Goal: Task Accomplishment & Management: Complete application form

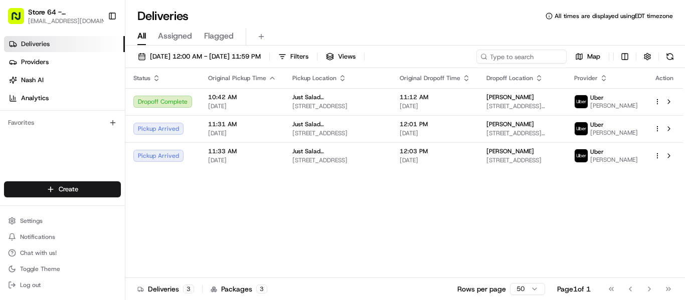
click at [59, 2] on div "Store 64 - Fairfield, CT (Just Salad) mrivera@justsalad.com Toggle Sidebar" at bounding box center [62, 16] width 125 height 32
click at [52, 12] on span "Store 64 - Fairfield, CT (Just Salad)" at bounding box center [63, 12] width 71 height 10
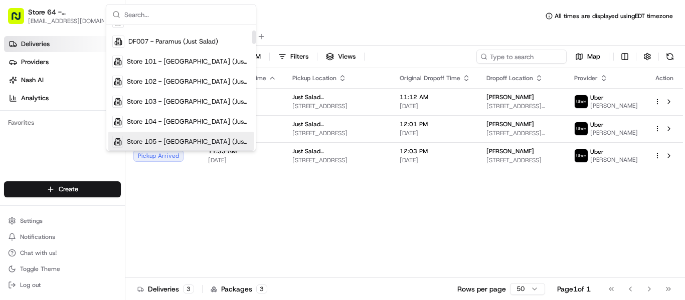
scroll to position [50, 0]
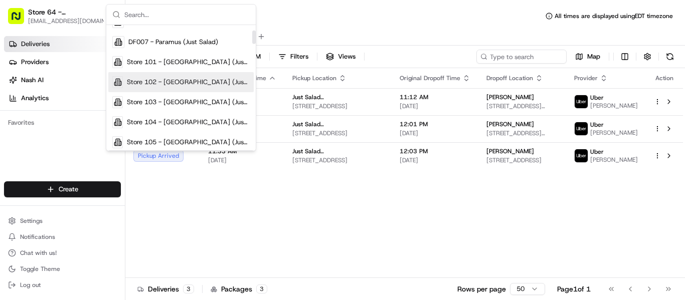
click at [185, 86] on span "Store 102 - [GEOGRAPHIC_DATA] (Just Salad)" at bounding box center [188, 82] width 123 height 9
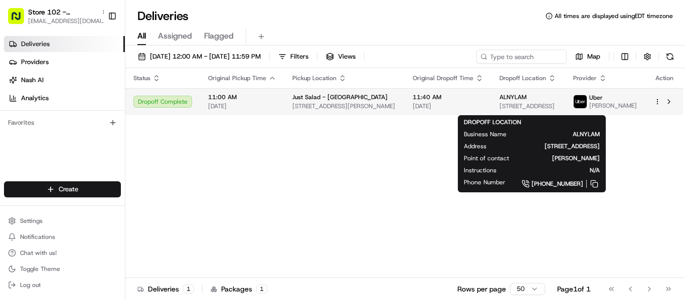
click at [521, 105] on span "[STREET_ADDRESS]" at bounding box center [528, 106] width 58 height 8
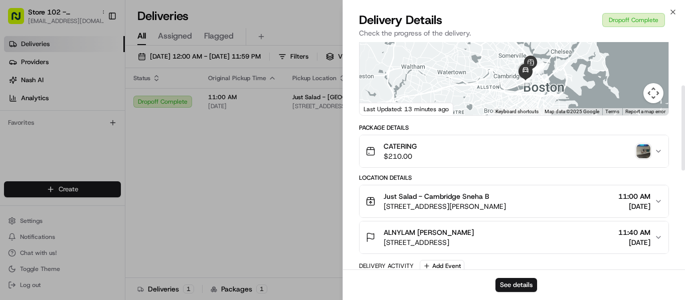
scroll to position [150, 0]
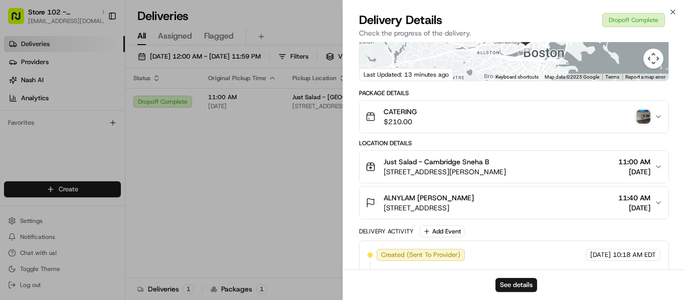
click at [642, 124] on img "button" at bounding box center [643, 117] width 14 height 14
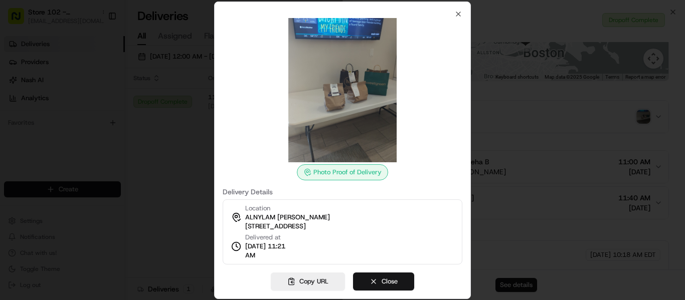
click at [387, 277] on button "Close" at bounding box center [383, 282] width 61 height 18
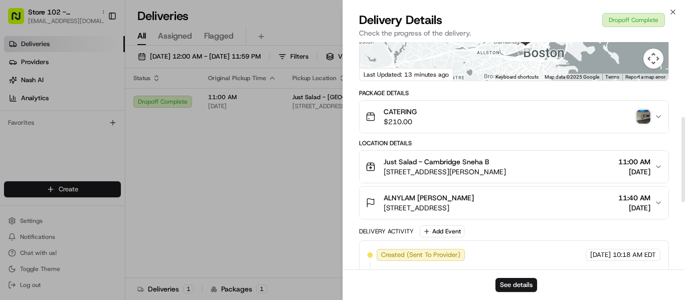
scroll to position [201, 0]
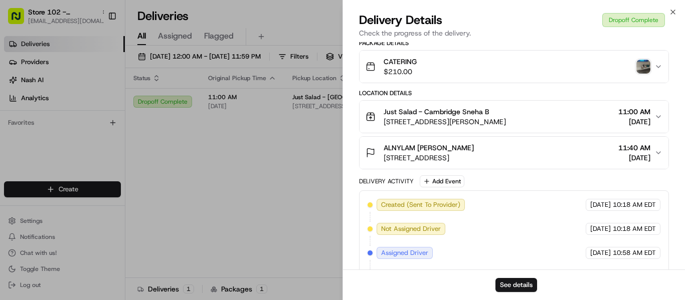
click at [645, 72] on img "button" at bounding box center [643, 67] width 14 height 14
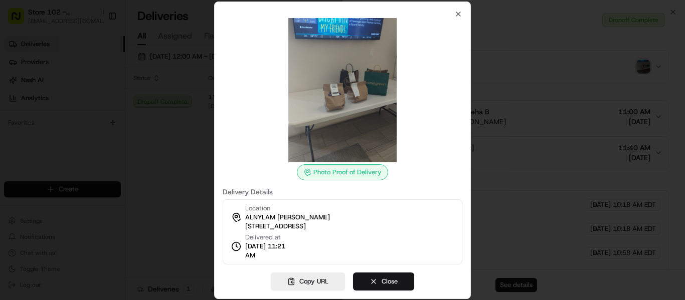
click at [388, 280] on button "Close" at bounding box center [383, 282] width 61 height 18
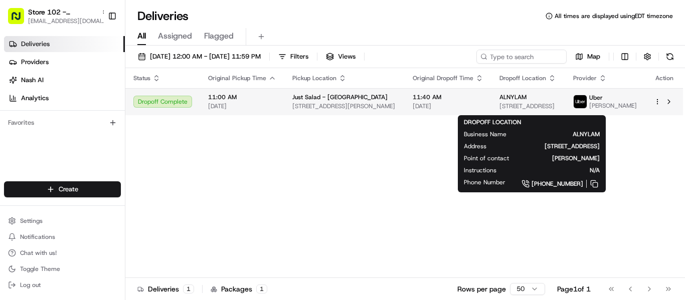
click at [521, 101] on span "ALNYLAM" at bounding box center [512, 97] width 27 height 8
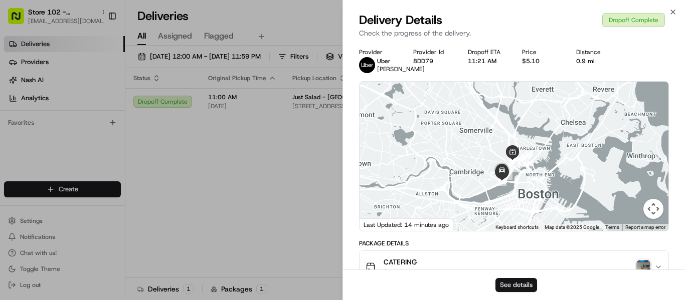
click at [512, 284] on button "See details" at bounding box center [516, 285] width 42 height 14
click at [514, 286] on button "See details" at bounding box center [516, 285] width 42 height 14
click at [673, 10] on icon "button" at bounding box center [673, 12] width 8 height 8
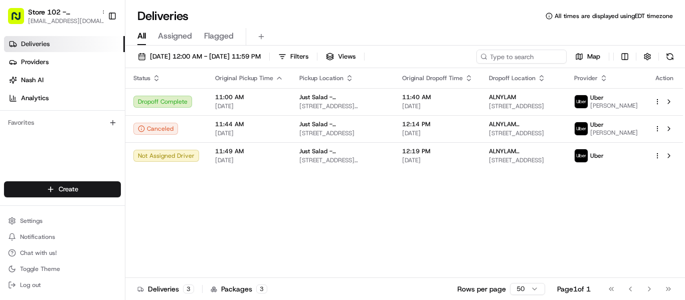
click at [408, 246] on div "Status Original Pickup Time Pickup Location Original Dropoff Time Dropoff Locat…" at bounding box center [404, 173] width 558 height 210
click at [392, 217] on div "Status Original Pickup Time Pickup Location Original Dropoff Time Dropoff Locat…" at bounding box center [404, 173] width 558 height 210
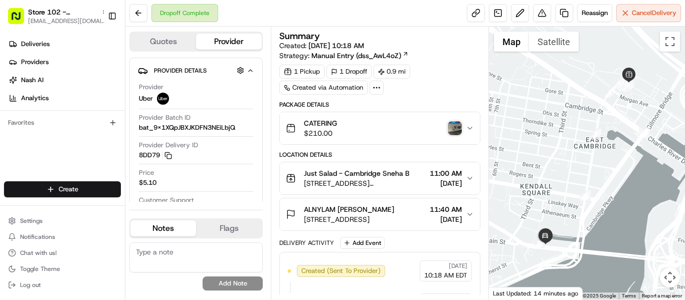
click at [352, 16] on div "Dropoff Complete Reassign Cancel Delivery" at bounding box center [405, 13] width 560 height 27
click at [461, 128] on img "button" at bounding box center [455, 128] width 14 height 14
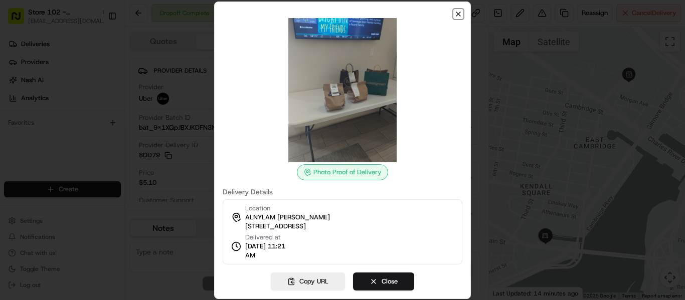
click at [458, 13] on icon "button" at bounding box center [458, 14] width 8 height 8
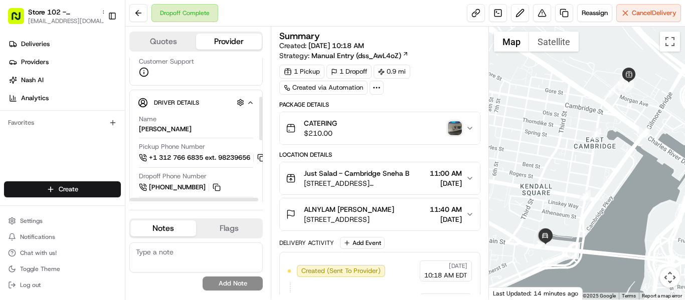
scroll to position [150, 0]
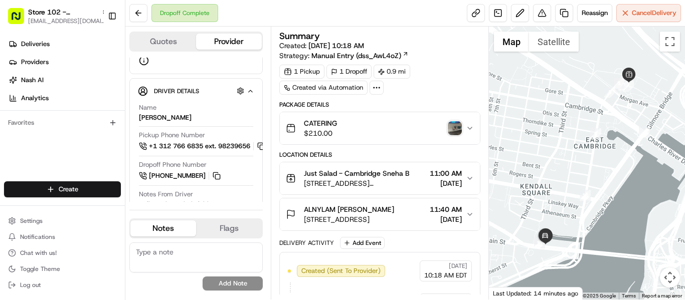
click at [454, 128] on img "button" at bounding box center [455, 128] width 14 height 14
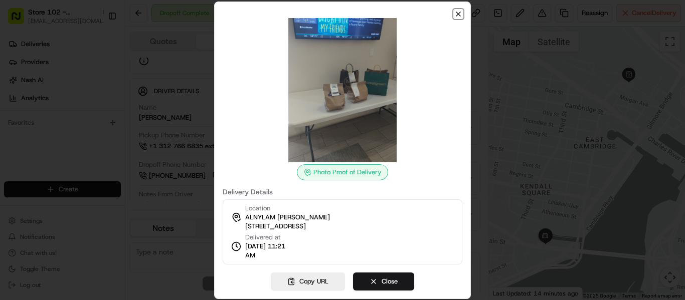
click at [457, 14] on icon "button" at bounding box center [458, 14] width 8 height 8
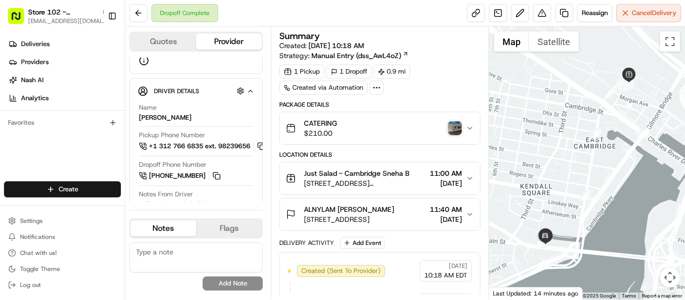
click at [353, 213] on span "ALNYLAM [PERSON_NAME]" at bounding box center [349, 210] width 90 height 10
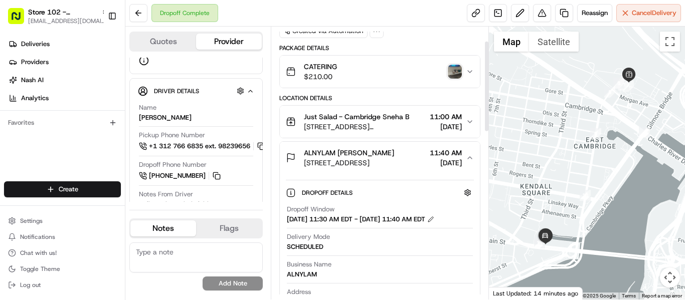
scroll to position [0, 0]
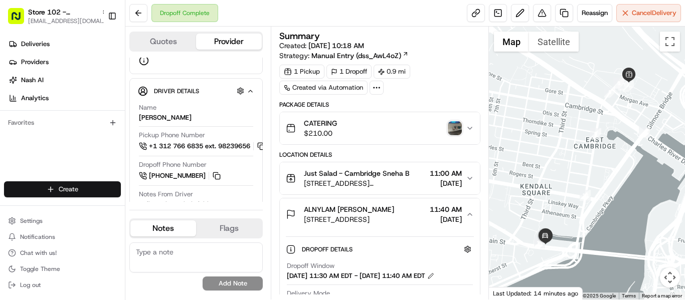
click at [59, 189] on html "Store 102 - [GEOGRAPHIC_DATA] (Just Salad) [EMAIL_ADDRESS][DOMAIN_NAME] Toggle …" at bounding box center [342, 150] width 685 height 300
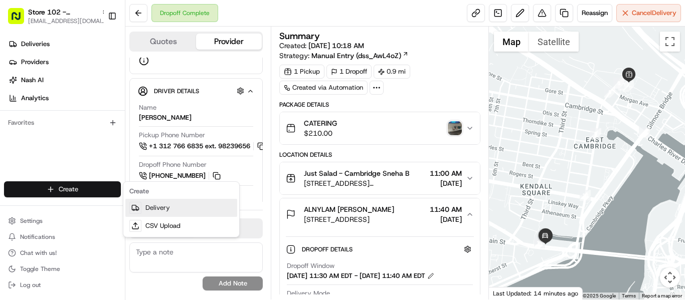
click at [161, 211] on link "Delivery" at bounding box center [181, 208] width 112 height 18
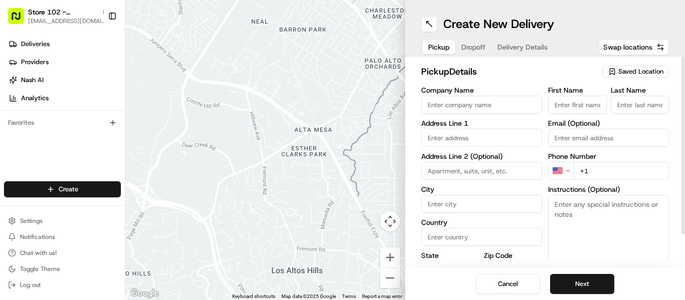
click at [633, 68] on span "Saved Location" at bounding box center [640, 71] width 45 height 9
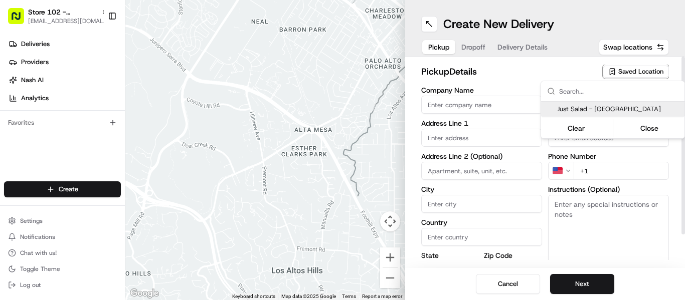
click at [602, 107] on span "Just Salad - Cambridge" at bounding box center [618, 109] width 123 height 9
type input "Just Salad - Cambridge"
type input "211 Water St"
type input "Somerville"
type input "US"
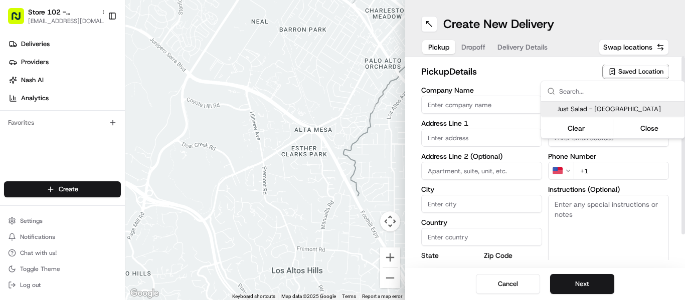
type input "MA"
type input "02141"
type input "+1 212 244 1111"
type textarea "Pickup order [insert order number] for [insert customer name] from Just Salad"
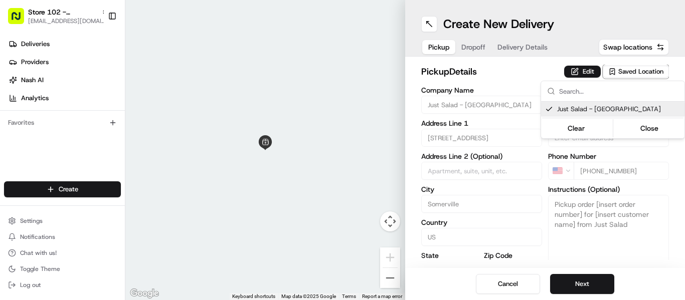
click at [584, 69] on html "Store 102 - Cambridge (Just Salad) mrivera@justsalad.com Toggle Sidebar Deliver…" at bounding box center [342, 150] width 685 height 300
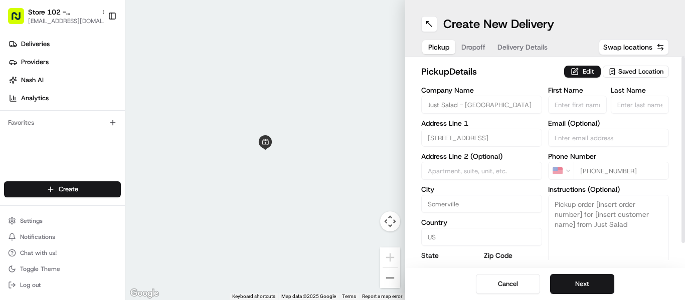
click at [584, 69] on button "Edit" at bounding box center [582, 72] width 37 height 12
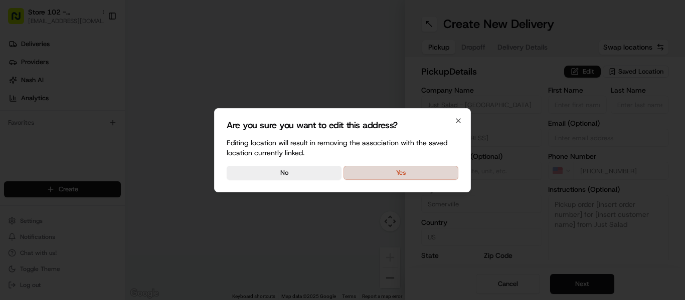
click at [411, 174] on button "Yes" at bounding box center [400, 173] width 115 height 14
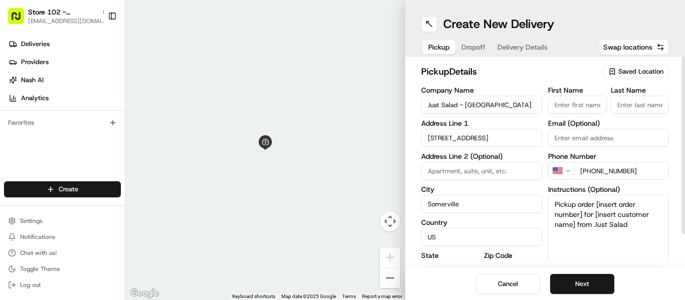
click at [586, 229] on textarea "Pickup order [insert order number] for [insert customer name] from Just Salad" at bounding box center [608, 232] width 121 height 75
click at [592, 106] on input "First Name" at bounding box center [577, 105] width 59 height 18
paste input "ALNYLAM BARBARA"
type input "ALNYLAM BARBARA"
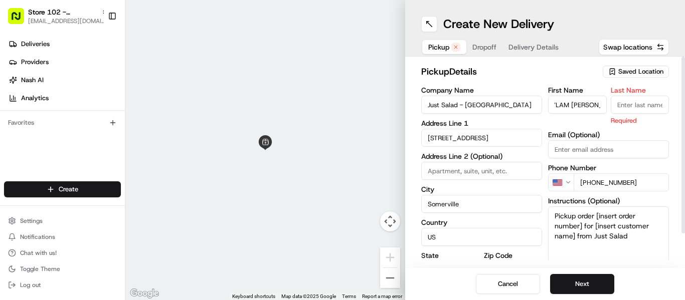
scroll to position [0, 0]
click at [643, 100] on input "Last Name" at bounding box center [640, 105] width 59 height 18
paste input "YOUNG"
type input "YOUNG"
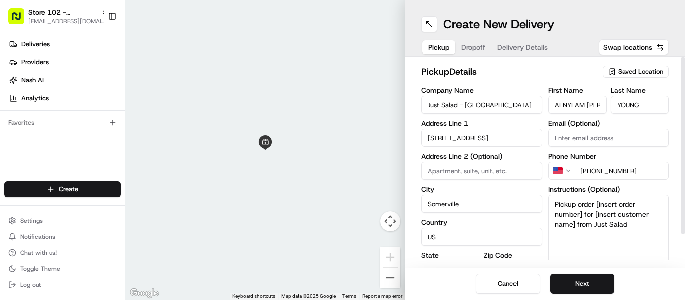
drag, startPoint x: 646, startPoint y: 237, endPoint x: 522, endPoint y: 190, distance: 132.7
click at [522, 190] on div "Company Name Just Salad - Cambridge Address Line 1 211 Water St Address Line 2 …" at bounding box center [545, 192] width 248 height 211
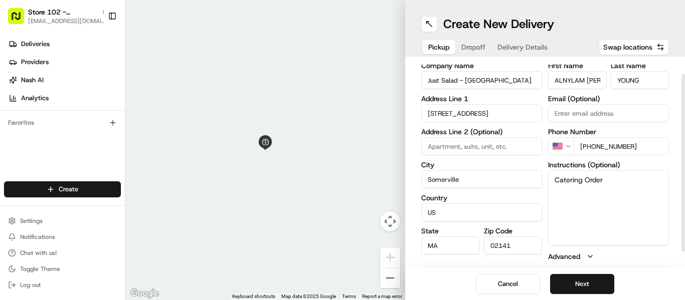
scroll to position [37, 0]
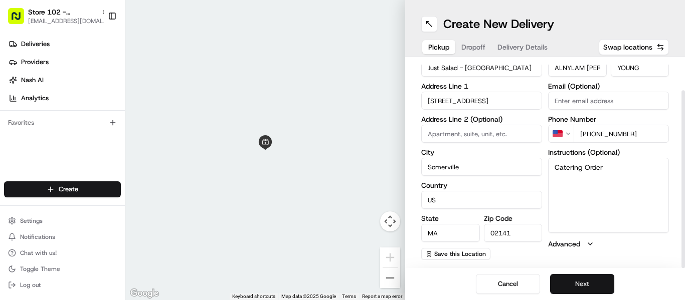
type textarea "Catering Order"
click at [586, 286] on button "Next" at bounding box center [582, 284] width 64 height 20
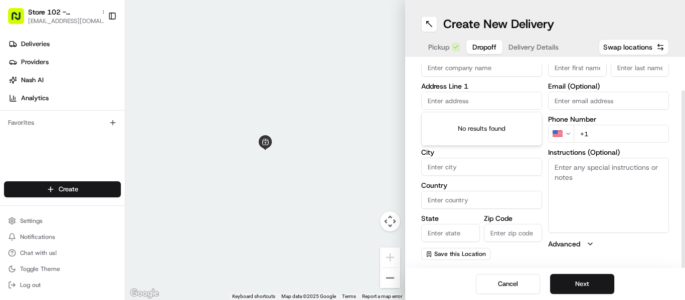
click at [453, 99] on input "text" at bounding box center [481, 101] width 121 height 18
paste input "101 Main St,"
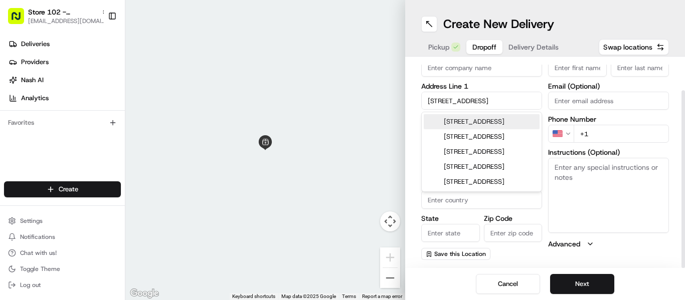
click at [470, 125] on div "101 Main St, Cambridge, MA" at bounding box center [482, 121] width 116 height 15
type input "[STREET_ADDRESS]"
type input "Cambridge"
type input "United States"
type input "MA"
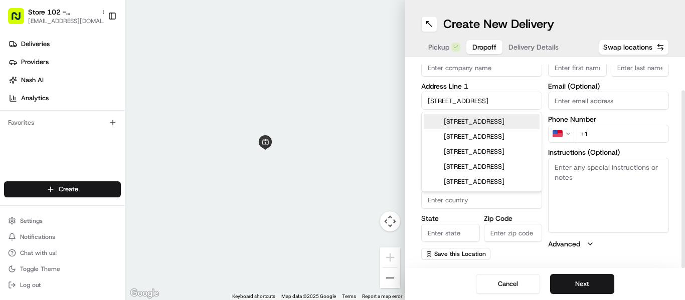
type input "02142"
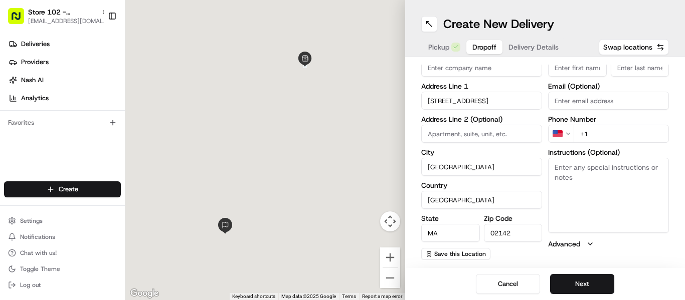
type input "101 Main Street"
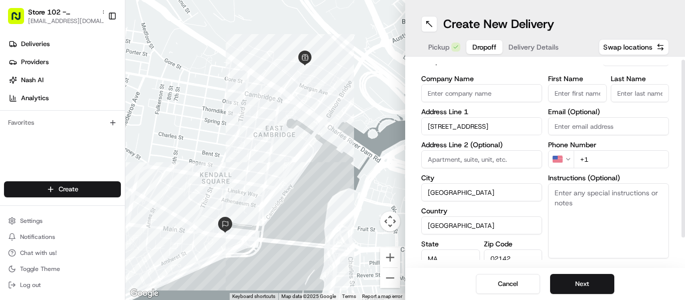
scroll to position [0, 0]
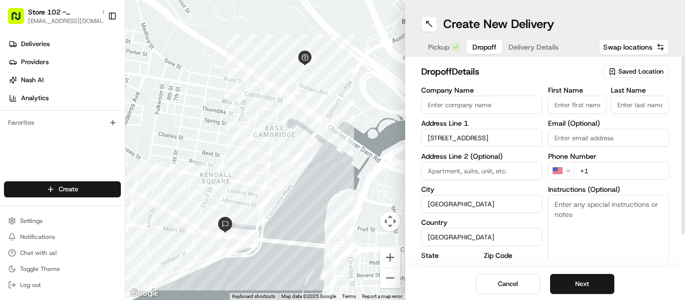
click at [576, 104] on input "First Name" at bounding box center [577, 105] width 59 height 18
paste input "ALNYLAM BARBARA"
type input "ALNYLAM BARBARA"
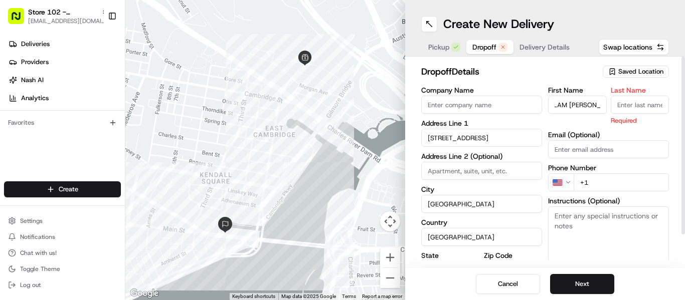
click at [621, 101] on input "Last Name" at bounding box center [640, 105] width 59 height 18
type input "Young"
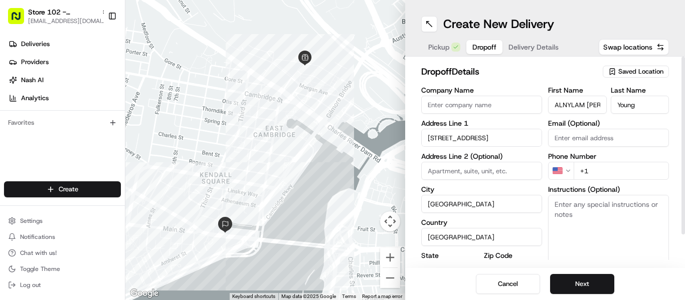
click at [638, 170] on input "+1" at bounding box center [621, 171] width 95 height 18
type input "+1 351 235 0710"
click at [581, 282] on button "Next" at bounding box center [582, 284] width 64 height 20
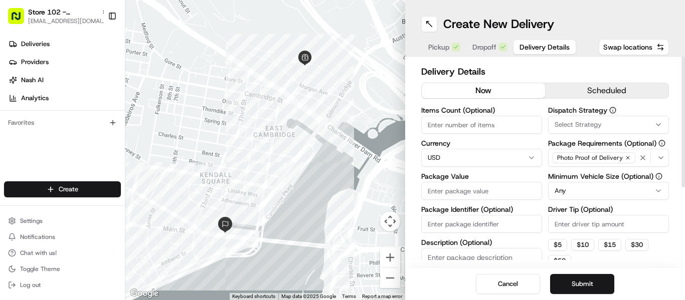
click at [477, 190] on input "Package Value" at bounding box center [481, 191] width 121 height 18
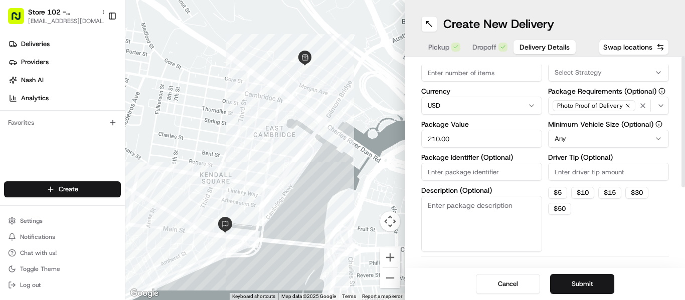
scroll to position [120, 0]
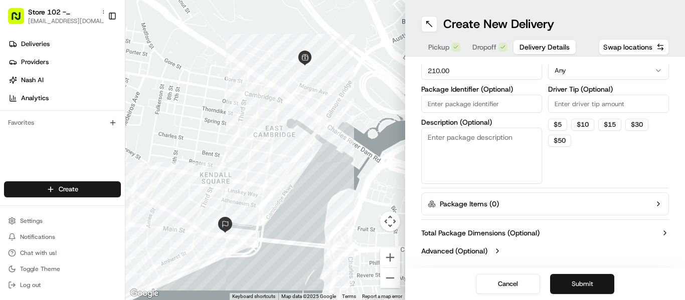
type input "210.00"
click at [587, 286] on button "Submit" at bounding box center [582, 284] width 64 height 20
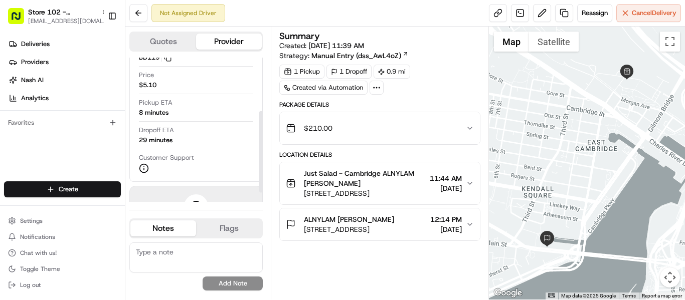
scroll to position [100, 0]
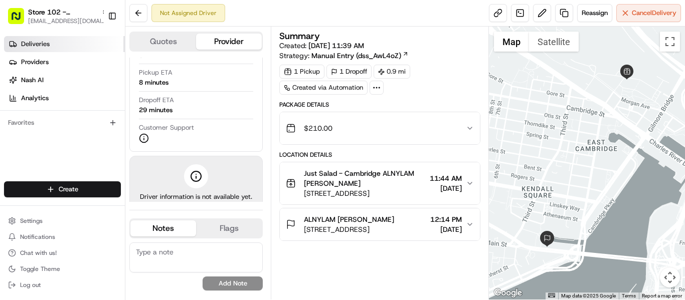
click at [37, 41] on span "Deliveries" at bounding box center [35, 44] width 29 height 9
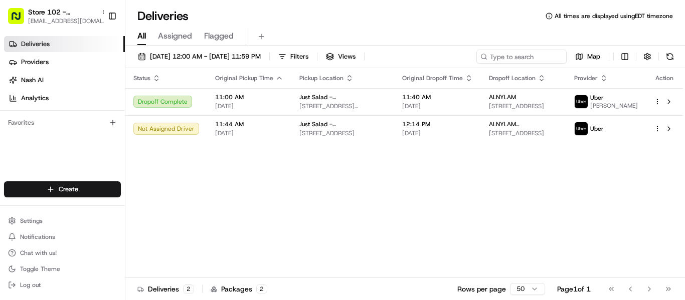
click at [558, 172] on div "Status Original Pickup Time Pickup Location Original Dropoff Time Dropoff Locat…" at bounding box center [404, 173] width 558 height 210
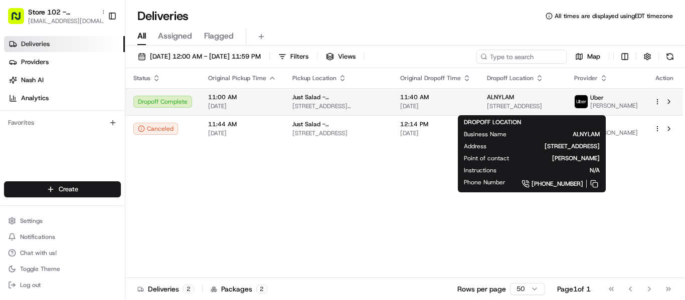
click at [513, 97] on span "ALNYLAM" at bounding box center [500, 97] width 27 height 8
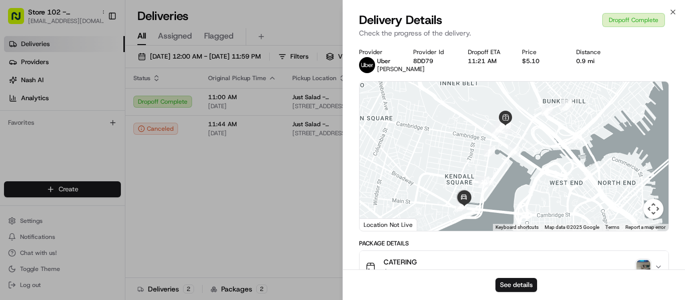
click at [518, 277] on div "See details" at bounding box center [514, 285] width 342 height 31
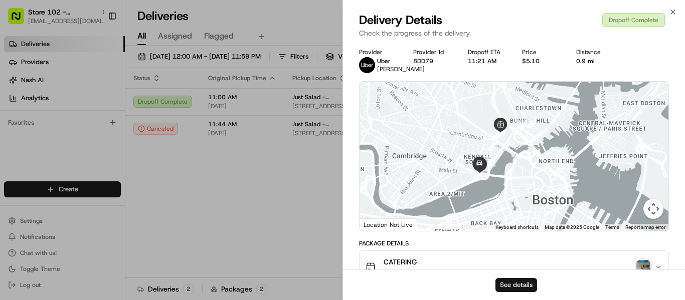
click at [515, 284] on button "See details" at bounding box center [516, 285] width 42 height 14
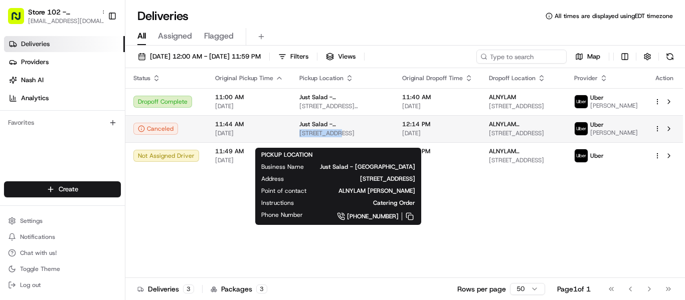
drag, startPoint x: 292, startPoint y: 141, endPoint x: 333, endPoint y: 141, distance: 41.1
click at [333, 141] on td "Just Salad - Cambridge 211 Water St, East Cambridge, MA 02141, USA" at bounding box center [342, 128] width 103 height 27
copy span "211 Water St"
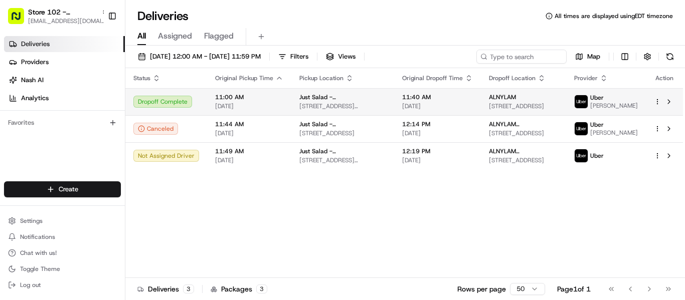
drag, startPoint x: 293, startPoint y: 114, endPoint x: 322, endPoint y: 117, distance: 29.2
click at [325, 113] on td "Just Salad - Cambridge 222 Jacobs St, Cambridge, MA 02141, United States" at bounding box center [342, 101] width 103 height 27
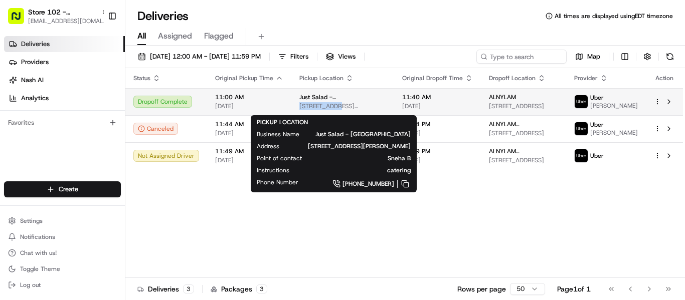
drag, startPoint x: 298, startPoint y: 109, endPoint x: 335, endPoint y: 110, distance: 37.1
click at [335, 110] on span "[STREET_ADDRESS][PERSON_NAME]" at bounding box center [342, 106] width 87 height 8
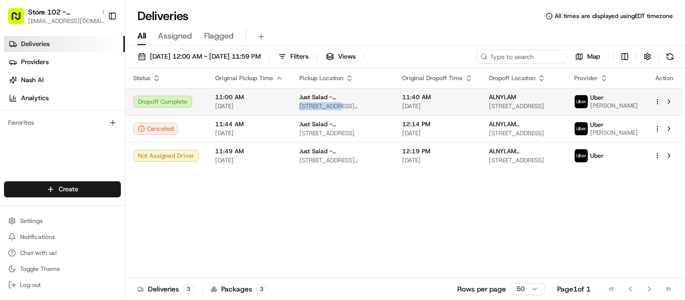
copy span "222 Jacobs S"
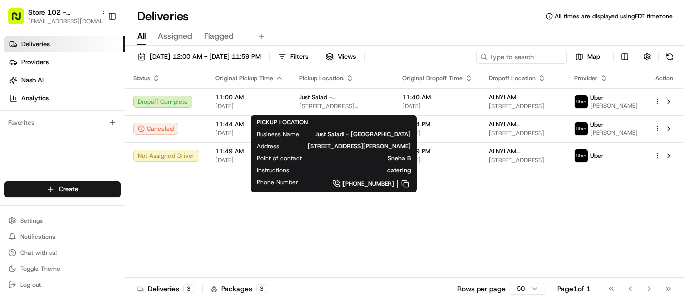
click at [239, 227] on div "Status Original Pickup Time Pickup Location Original Dropoff Time Dropoff Locat…" at bounding box center [404, 173] width 558 height 210
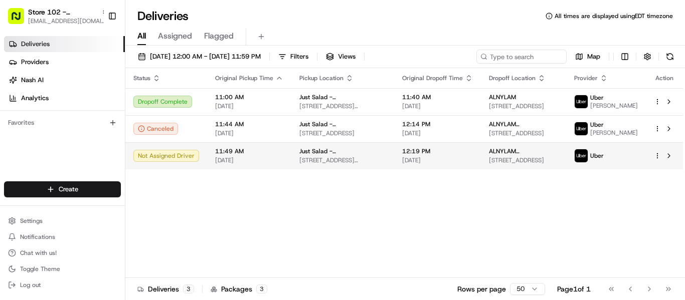
click at [525, 164] on span "[STREET_ADDRESS]" at bounding box center [523, 160] width 69 height 8
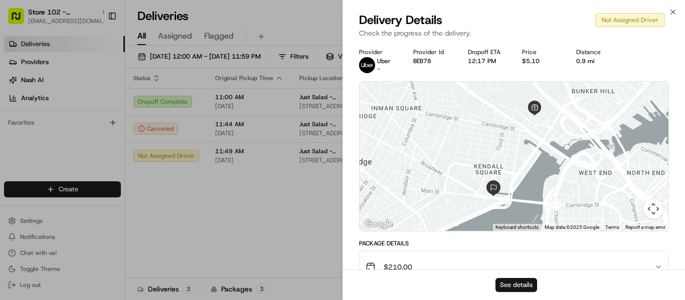
click at [524, 283] on button "See details" at bounding box center [516, 285] width 42 height 14
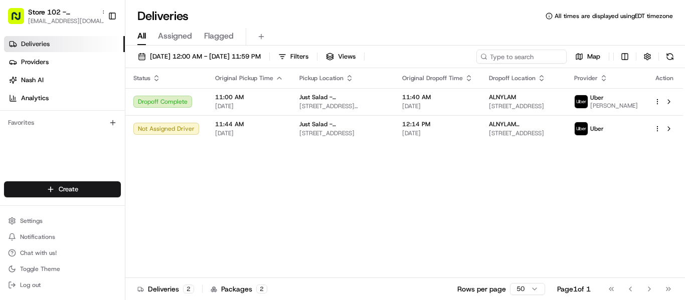
click at [378, 192] on div "Status Original Pickup Time Pickup Location Original Dropoff Time Dropoff Locat…" at bounding box center [404, 173] width 558 height 210
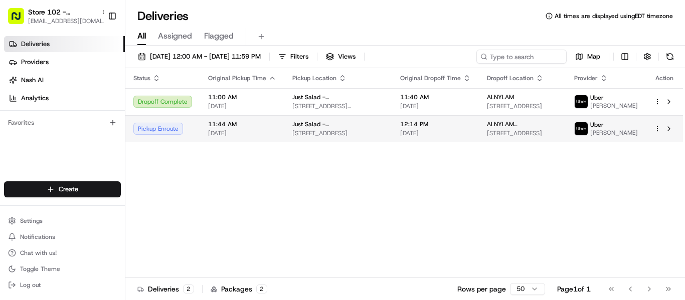
click at [333, 137] on div "Just Salad - [GEOGRAPHIC_DATA] [STREET_ADDRESS]" at bounding box center [338, 128] width 92 height 17
click at [313, 137] on span "[STREET_ADDRESS]" at bounding box center [338, 133] width 92 height 8
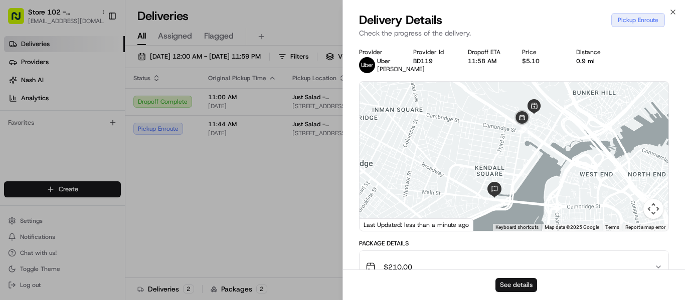
click at [512, 286] on button "See details" at bounding box center [516, 285] width 42 height 14
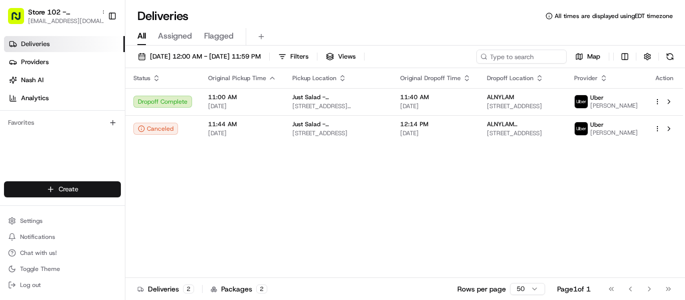
click at [63, 187] on html "Store 102 - Cambridge (Just Salad) mrivera@justsalad.com Toggle Sidebar Deliver…" at bounding box center [342, 150] width 685 height 300
click at [170, 202] on link "Delivery" at bounding box center [181, 208] width 112 height 18
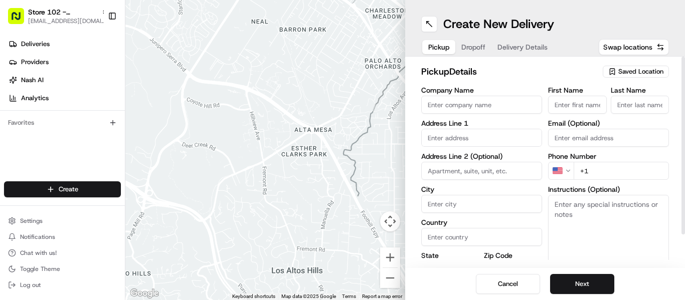
click at [624, 73] on span "Saved Location" at bounding box center [640, 71] width 45 height 9
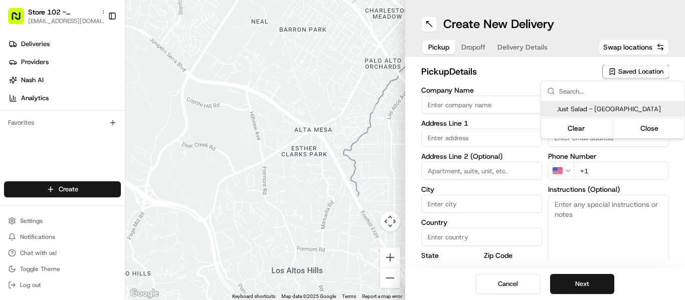
click at [608, 108] on span "Just Salad - [GEOGRAPHIC_DATA]" at bounding box center [618, 109] width 123 height 9
type input "Just Salad - [GEOGRAPHIC_DATA]"
type input "[STREET_ADDRESS]"
type input "Somerville"
type input "US"
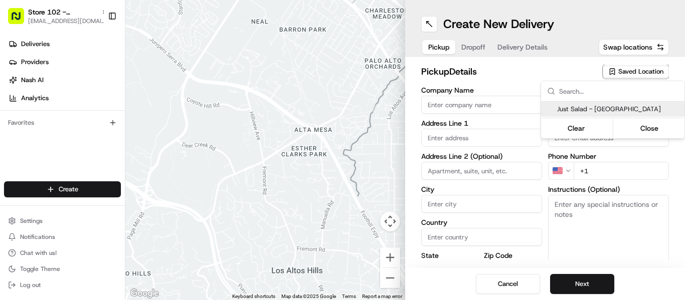
type input "MA"
type input "02141"
type input "[PHONE_NUMBER]"
type textarea "Pickup order [insert order number] for [insert customer name] from Just Salad"
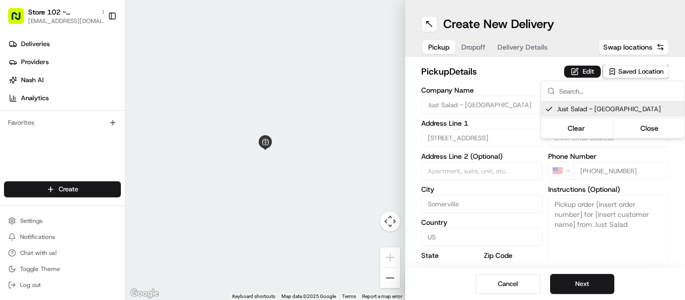
click at [583, 68] on html "Store 102 - [GEOGRAPHIC_DATA] (Just Salad) [EMAIL_ADDRESS][DOMAIN_NAME] Toggle …" at bounding box center [342, 150] width 685 height 300
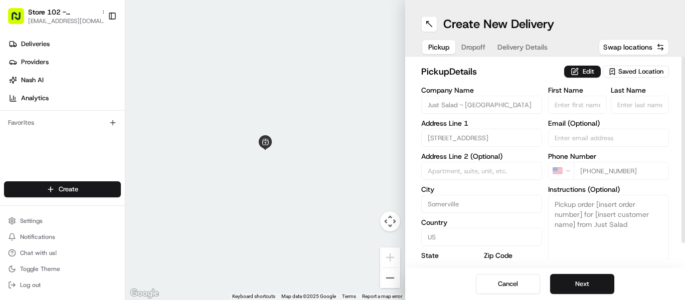
click at [583, 68] on button "Edit" at bounding box center [582, 72] width 37 height 12
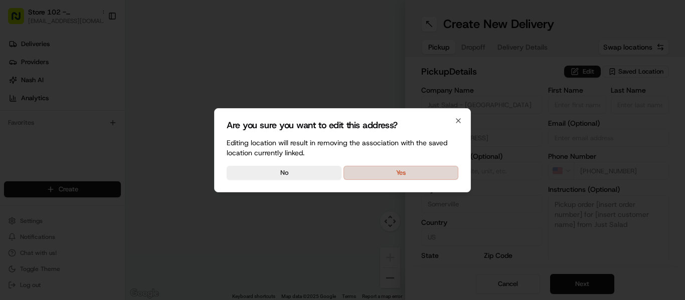
click at [411, 171] on button "Yes" at bounding box center [400, 173] width 115 height 14
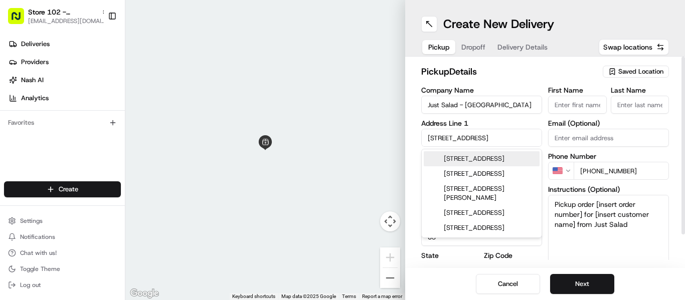
drag, startPoint x: 483, startPoint y: 139, endPoint x: 395, endPoint y: 142, distance: 87.8
click at [395, 142] on div "← Move left → Move right ↑ Move up ↓ Move down + Zoom in - Zoom out Home Jump l…" at bounding box center [405, 150] width 560 height 300
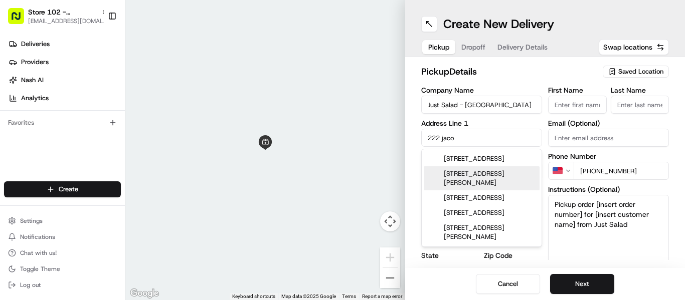
click at [491, 176] on div "222 Jacobs Street, Cambridge, MA" at bounding box center [482, 178] width 116 height 24
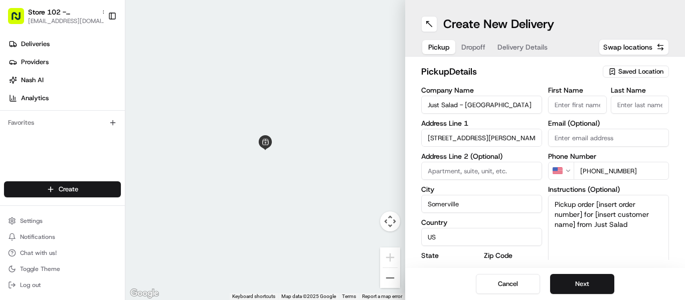
type input "222 Jacobs St, Cambridge, MA 02141, USA"
type input "[GEOGRAPHIC_DATA]"
type input "222 Jacobs Street"
click at [577, 105] on input "First Name" at bounding box center [577, 105] width 59 height 18
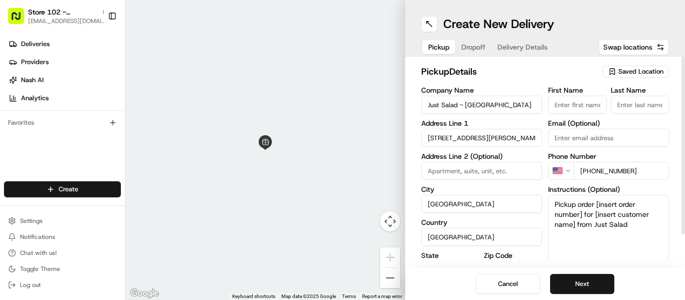
click at [587, 100] on input "First Name" at bounding box center [577, 105] width 59 height 18
paste input "ALNYLAM [PERSON_NAME]"
type input "ALNYLAM [PERSON_NAME]"
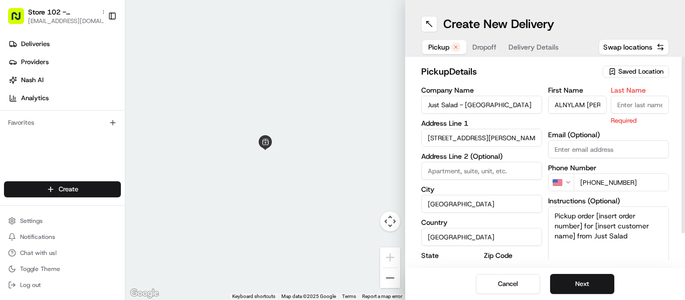
click at [649, 103] on input "Last Name" at bounding box center [640, 105] width 59 height 18
paste input "YOUNG"
type input "YOUNG"
click at [593, 229] on textarea "Pickup order [insert order number] for [insert customer name] from Just Salad" at bounding box center [608, 244] width 121 height 75
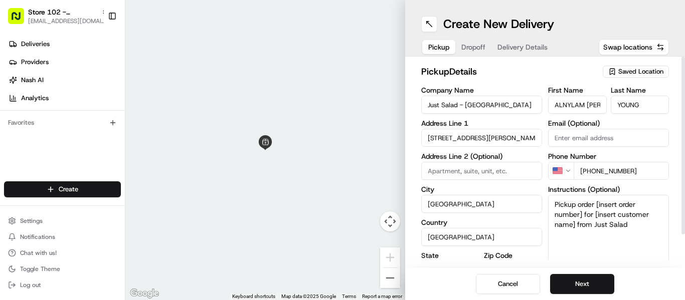
click at [593, 229] on textarea "Pickup order [insert order number] for [insert customer name] from Just Salad" at bounding box center [608, 232] width 121 height 75
type textarea "Catering Order"
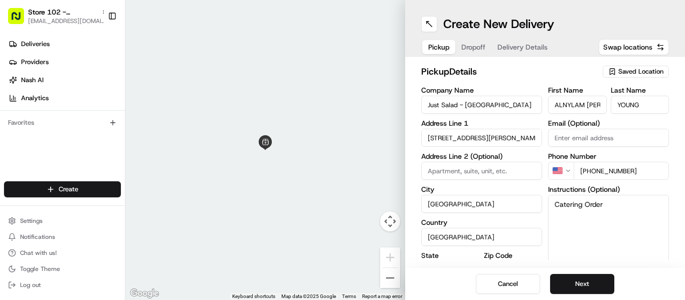
click at [586, 286] on button "Next" at bounding box center [582, 284] width 64 height 20
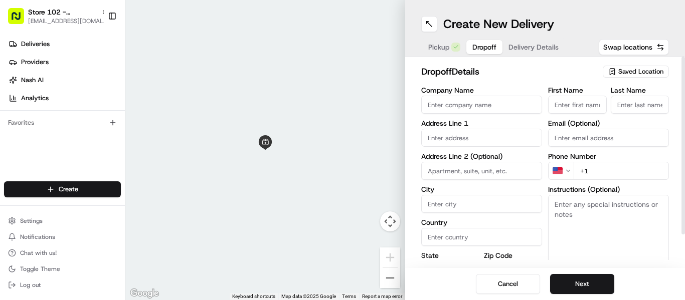
click at [634, 103] on input "Last Name" at bounding box center [640, 105] width 59 height 18
paste input "YOUNG"
type input "YOUNG"
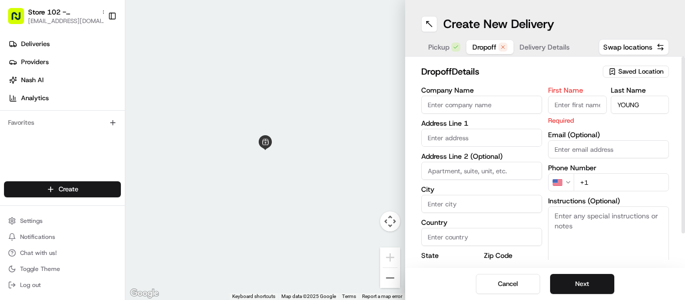
click at [564, 102] on input "First Name" at bounding box center [577, 105] width 59 height 18
paste input "ALNYLAM [PERSON_NAME]"
type input "ALNYLAM [PERSON_NAME]"
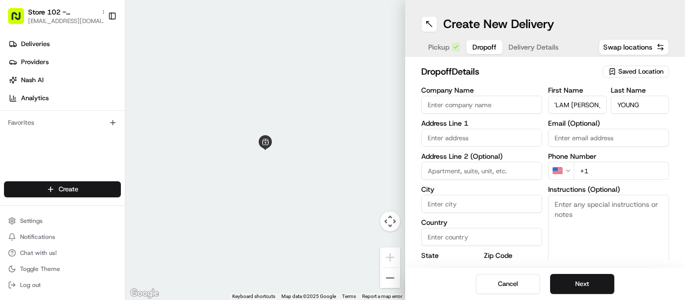
scroll to position [0, 0]
click at [465, 128] on div "Address Line 1" at bounding box center [481, 133] width 121 height 27
drag, startPoint x: 465, startPoint y: 140, endPoint x: 453, endPoint y: 145, distance: 12.6
click at [465, 140] on input "text" at bounding box center [481, 138] width 121 height 18
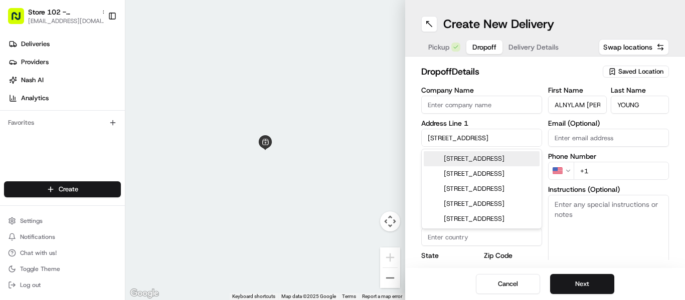
click at [498, 166] on div "101 Main Street, Cambridge, MA" at bounding box center [482, 158] width 116 height 15
type input "[STREET_ADDRESS]"
type input "[GEOGRAPHIC_DATA]"
type input "MA"
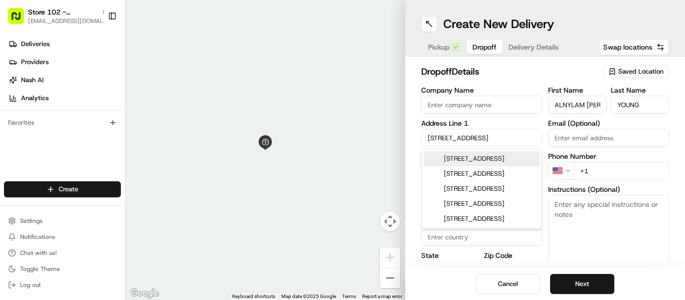
type input "02142"
type input "[STREET_ADDRESS]"
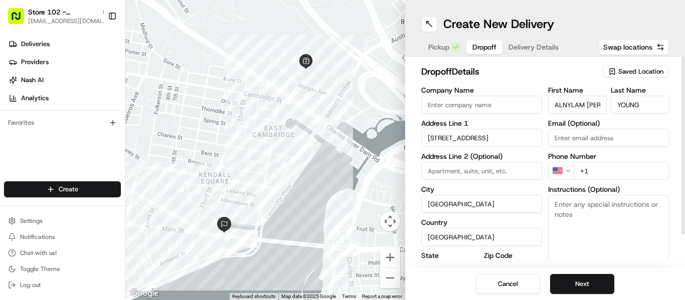
click at [606, 172] on input "+1" at bounding box center [621, 171] width 95 height 18
type input "[PHONE_NUMBER]"
click at [584, 280] on button "Next" at bounding box center [582, 284] width 64 height 20
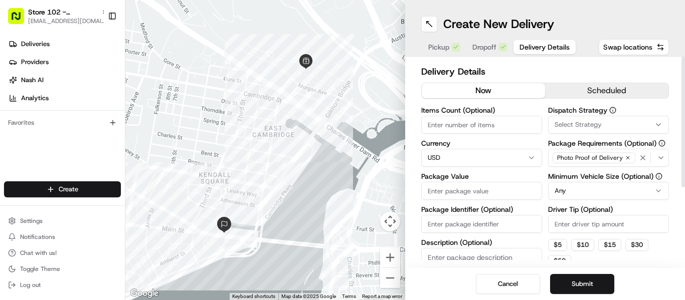
click at [463, 190] on input "Package Value" at bounding box center [481, 191] width 121 height 18
type input "210.00"
click at [456, 219] on input "Package Identifier (Optional)" at bounding box center [481, 224] width 121 height 18
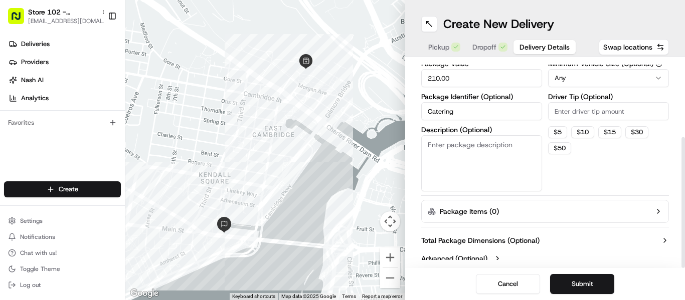
scroll to position [120, 0]
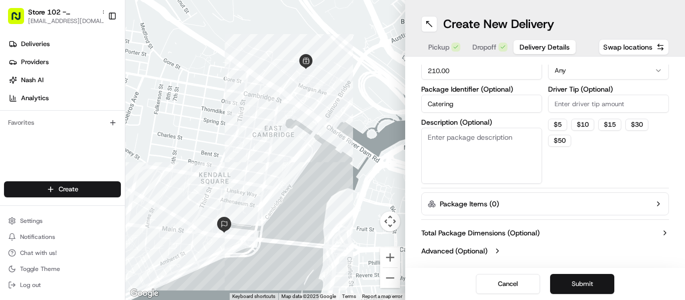
type input "Catering"
click at [581, 284] on button "Submit" at bounding box center [582, 284] width 64 height 20
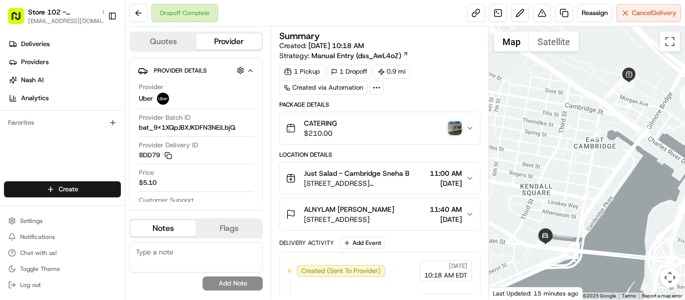
click at [374, 212] on span "ALNYLAM [PERSON_NAME]" at bounding box center [349, 210] width 90 height 10
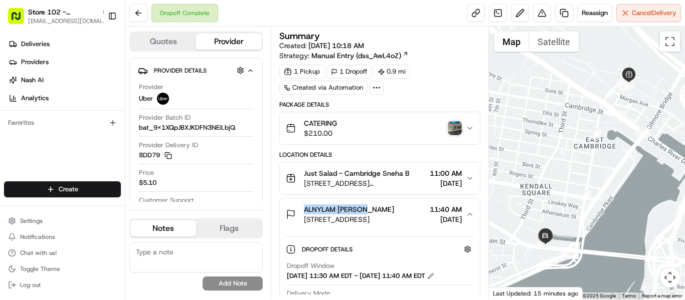
drag, startPoint x: 368, startPoint y: 210, endPoint x: 299, endPoint y: 210, distance: 68.2
click at [299, 210] on div "ALNYLAM [PERSON_NAME] [STREET_ADDRESS]" at bounding box center [340, 215] width 108 height 20
copy span "ALNYLAM [PERSON_NAME]"
drag, startPoint x: 402, startPoint y: 209, endPoint x: 371, endPoint y: 212, distance: 30.7
click at [371, 212] on div "ALNYLAM [PERSON_NAME]" at bounding box center [349, 210] width 90 height 10
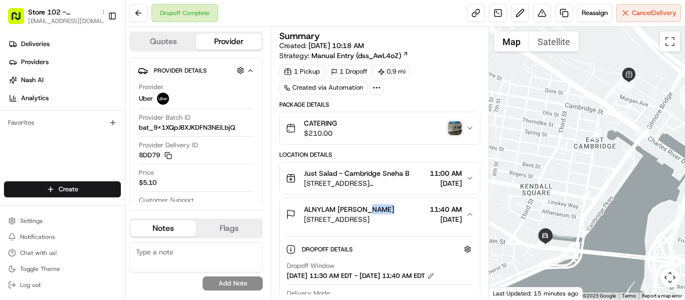
copy span "YOUNG"
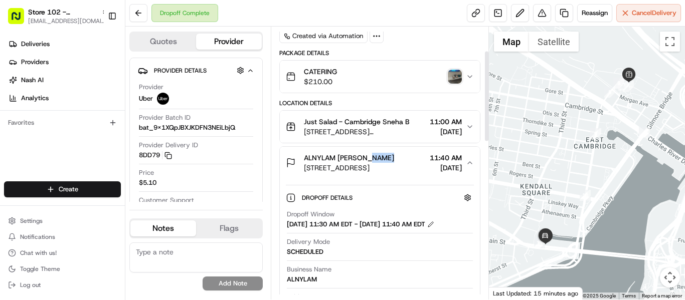
scroll to position [50, 0]
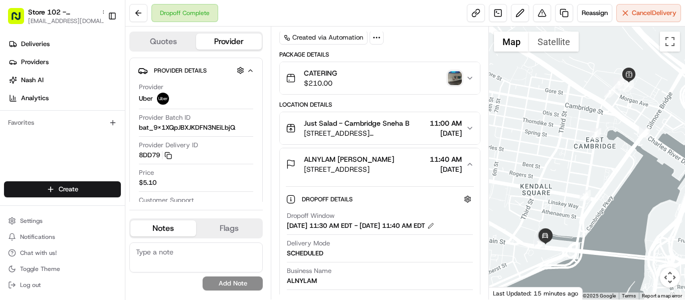
click at [369, 167] on span "[STREET_ADDRESS]" at bounding box center [349, 169] width 90 height 10
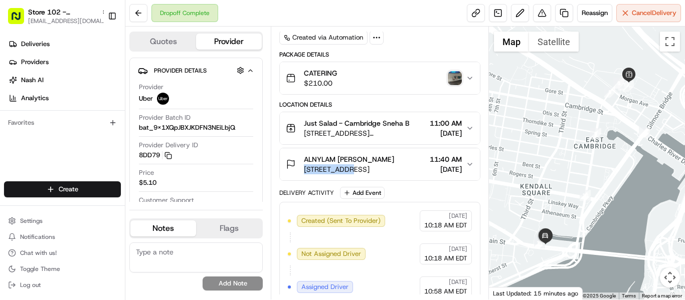
drag, startPoint x: 302, startPoint y: 167, endPoint x: 346, endPoint y: 173, distance: 44.6
click at [346, 173] on div "ALNYLAM [PERSON_NAME] [STREET_ADDRESS]" at bounding box center [340, 164] width 108 height 20
copy span "[STREET_ADDRESS]"
click at [393, 164] on span "[STREET_ADDRESS]" at bounding box center [349, 169] width 90 height 10
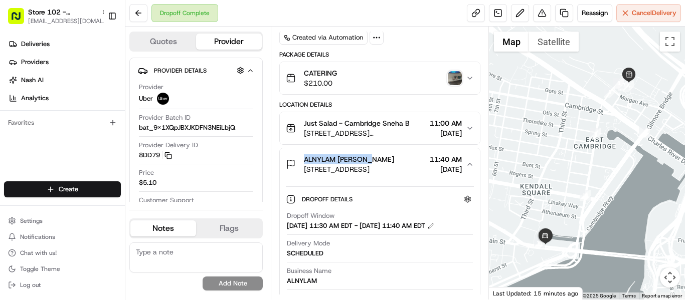
drag, startPoint x: 372, startPoint y: 158, endPoint x: 299, endPoint y: 163, distance: 72.9
click at [299, 163] on div "ALNYLAM [PERSON_NAME] [STREET_ADDRESS]" at bounding box center [340, 164] width 108 height 20
copy span "ALNYLAM [PERSON_NAME]"
click at [394, 171] on span "[STREET_ADDRESS]" at bounding box center [349, 169] width 90 height 10
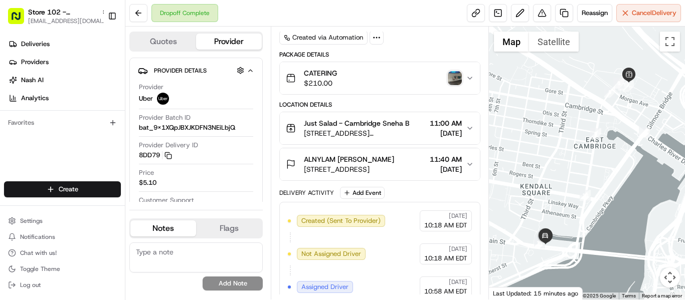
click at [394, 171] on span "[STREET_ADDRESS]" at bounding box center [349, 169] width 90 height 10
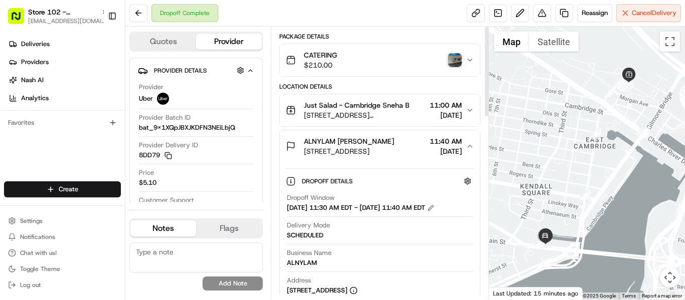
scroll to position [0, 0]
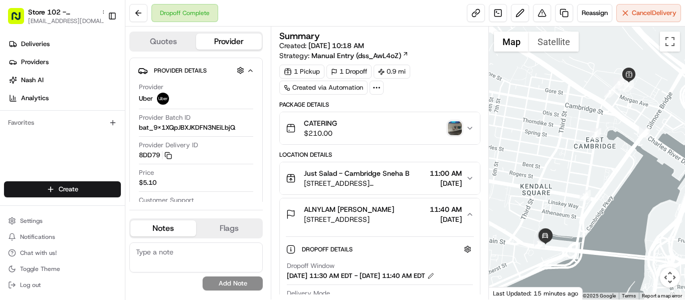
click at [361, 212] on span "ALNYLAM [PERSON_NAME]" at bounding box center [349, 210] width 90 height 10
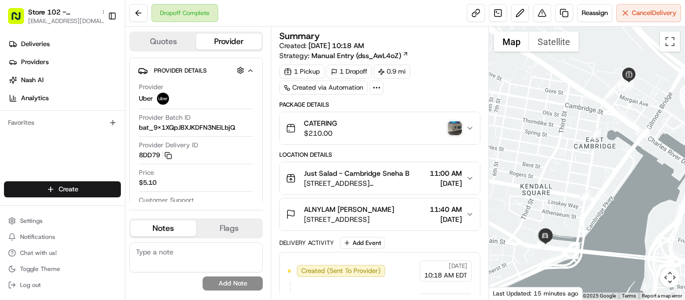
click at [368, 214] on span "ALNYLAM [PERSON_NAME]" at bounding box center [349, 210] width 90 height 10
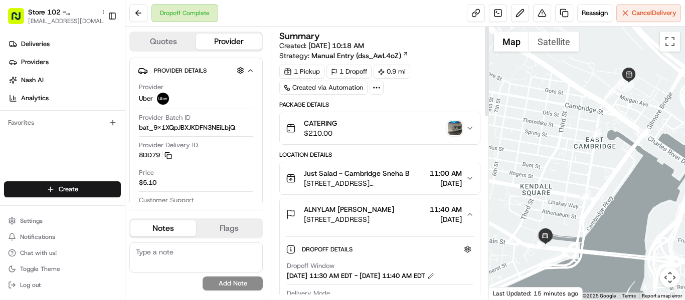
click at [342, 128] on div "CATERING $210.00" at bounding box center [376, 128] width 180 height 20
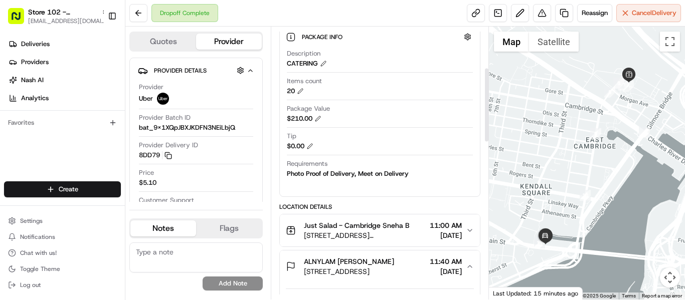
scroll to position [150, 0]
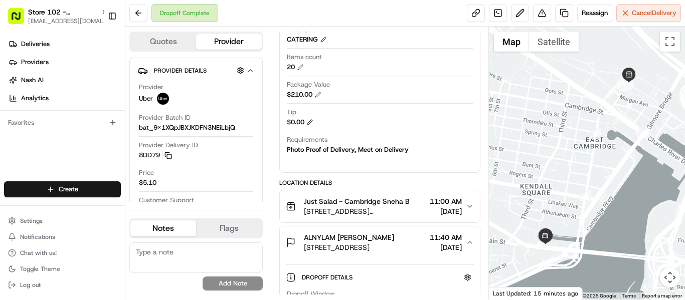
click at [394, 242] on span "ALNYLAM [PERSON_NAME]" at bounding box center [349, 238] width 90 height 10
click at [394, 240] on div "ALNYLAM [PERSON_NAME]" at bounding box center [349, 238] width 90 height 10
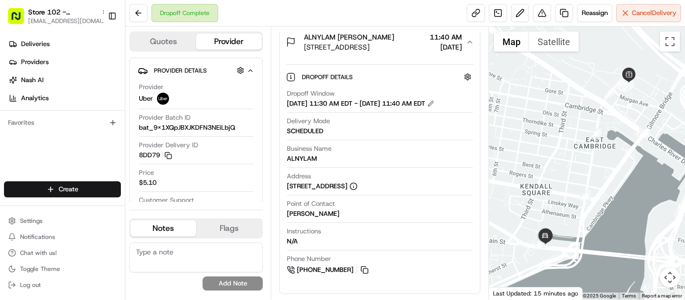
scroll to position [401, 0]
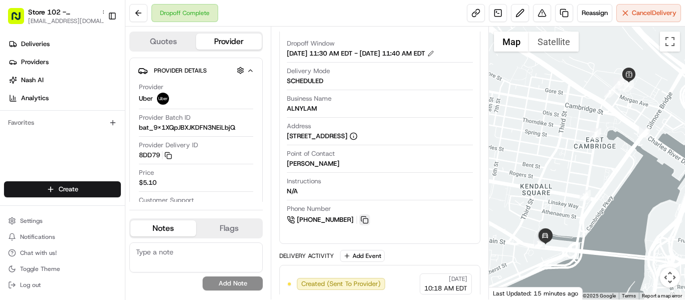
click at [360, 226] on button at bounding box center [364, 220] width 11 height 11
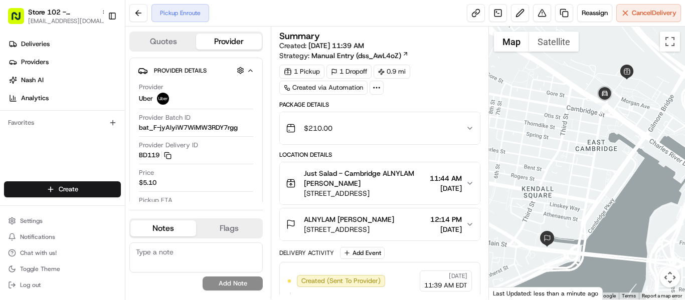
click at [472, 181] on icon "button" at bounding box center [470, 184] width 8 height 8
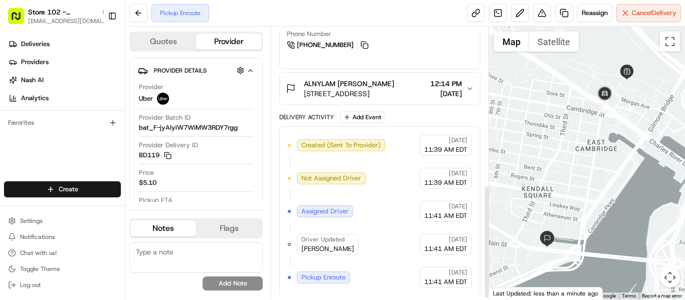
scroll to position [383, 0]
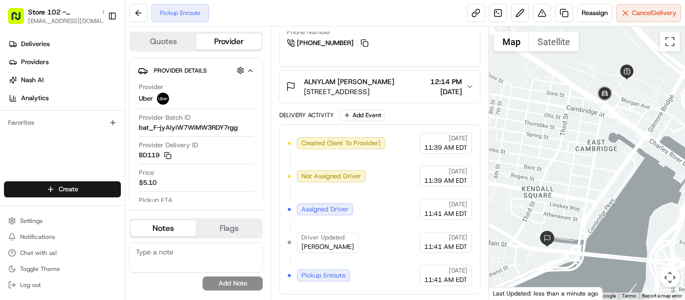
click at [643, 1] on div "Pickup Enroute Reassign Cancel Delivery" at bounding box center [405, 13] width 560 height 27
click at [648, 11] on span "Cancel Delivery" at bounding box center [654, 13] width 45 height 9
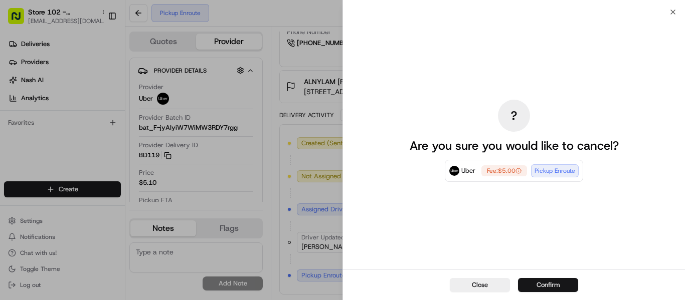
click at [559, 287] on button "Confirm" at bounding box center [548, 285] width 60 height 14
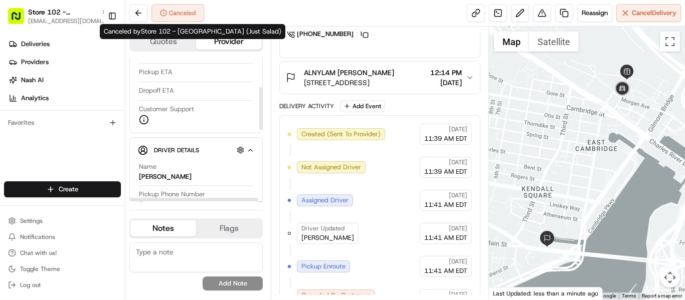
scroll to position [100, 0]
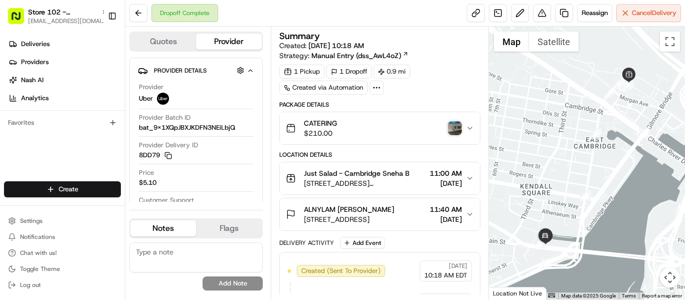
click at [353, 215] on span "[STREET_ADDRESS]" at bounding box center [349, 220] width 90 height 10
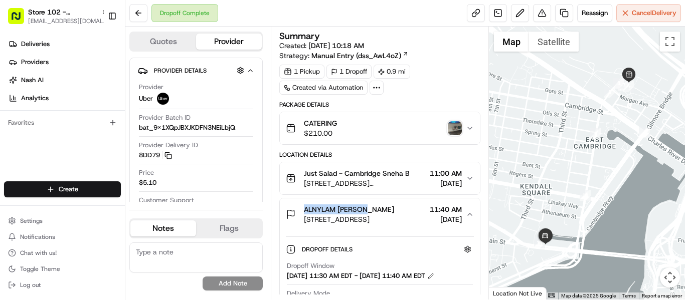
drag, startPoint x: 370, startPoint y: 210, endPoint x: 305, endPoint y: 213, distance: 64.7
click at [305, 213] on span "ALNYLAM [PERSON_NAME]" at bounding box center [349, 210] width 90 height 10
copy span "ALNYLAM BARBARA"
drag, startPoint x: 400, startPoint y: 208, endPoint x: 373, endPoint y: 210, distance: 27.6
click at [373, 210] on div "ALNYLAM [PERSON_NAME]" at bounding box center [349, 210] width 90 height 10
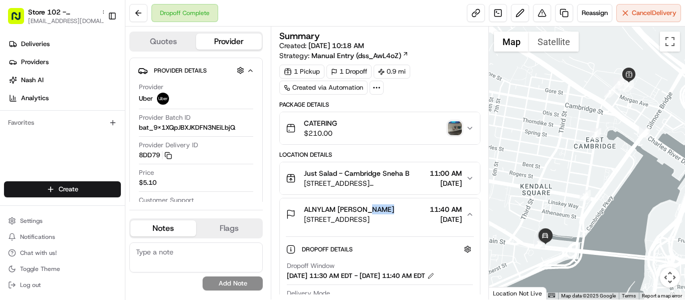
copy span "YOUNG"
drag, startPoint x: 369, startPoint y: 209, endPoint x: 304, endPoint y: 208, distance: 65.2
click at [304, 208] on span "ALNYLAM [PERSON_NAME]" at bounding box center [349, 210] width 90 height 10
copy span "ALNYLAM BARBARA"
drag, startPoint x: 302, startPoint y: 222, endPoint x: 384, endPoint y: 219, distance: 81.8
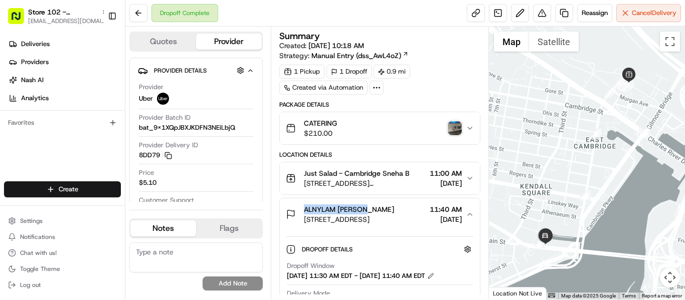
click at [384, 219] on div "ALNYLAM BARBARA YOUNG 101 Main St, Cambridge, MA 02142, USA" at bounding box center [340, 215] width 108 height 20
drag, startPoint x: 294, startPoint y: 225, endPoint x: 339, endPoint y: 225, distance: 44.6
click at [339, 225] on button "ALNYLAM BARBARA YOUNG 101 Main St, Cambridge, MA 02142, USA 11:40 AM 08/20/2025" at bounding box center [380, 215] width 200 height 32
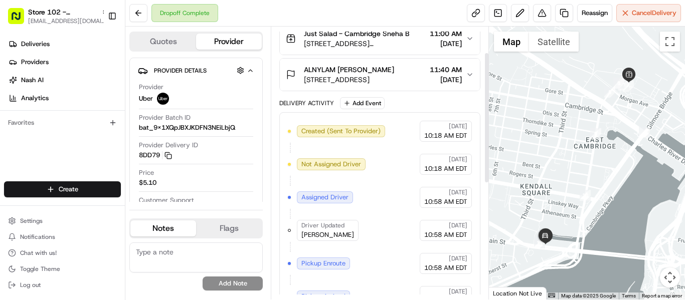
scroll to position [50, 0]
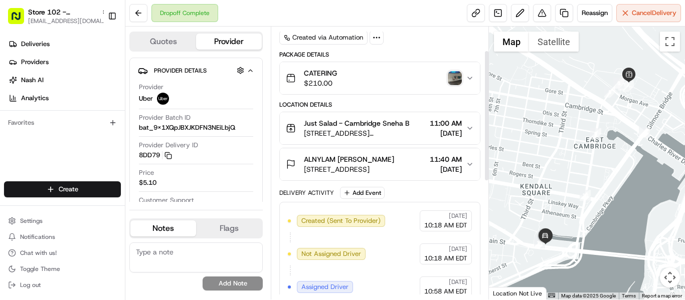
click at [366, 162] on span "ALNYLAM [PERSON_NAME]" at bounding box center [349, 159] width 90 height 10
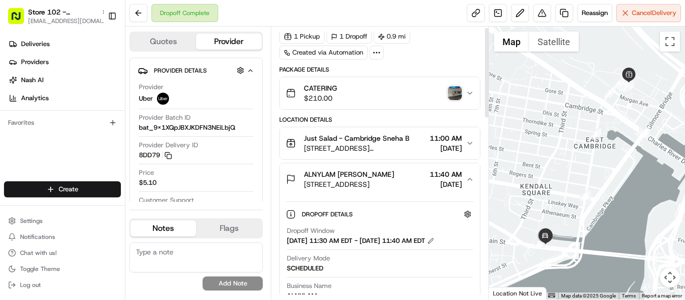
scroll to position [0, 0]
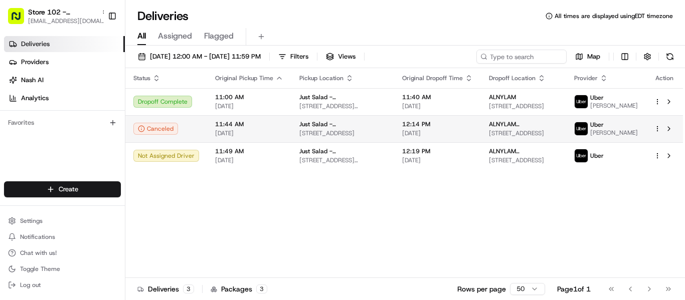
drag, startPoint x: 293, startPoint y: 146, endPoint x: 336, endPoint y: 148, distance: 43.7
click at [336, 142] on td "Just Salad - [GEOGRAPHIC_DATA] [STREET_ADDRESS]" at bounding box center [342, 128] width 103 height 27
click at [303, 137] on span "[STREET_ADDRESS]" at bounding box center [342, 133] width 87 height 8
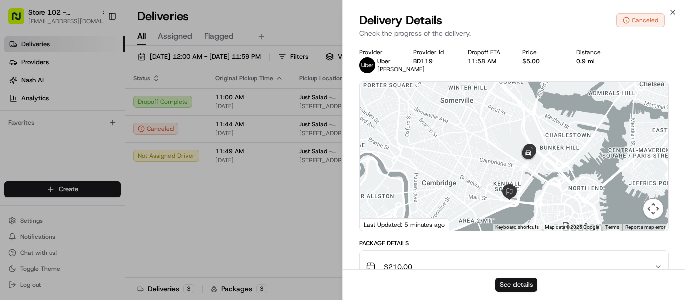
click at [512, 285] on button "See details" at bounding box center [516, 285] width 42 height 14
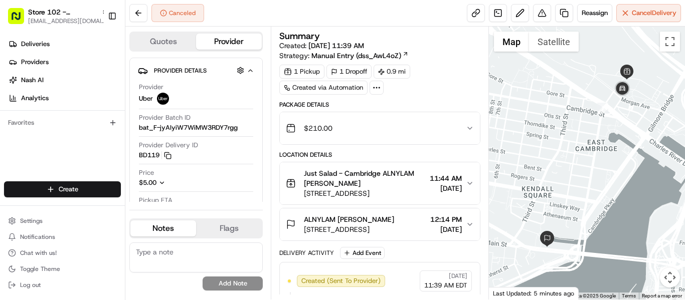
drag, startPoint x: 299, startPoint y: 196, endPoint x: 408, endPoint y: 197, distance: 109.3
click at [408, 197] on div "Just Salad - Cambridge ALNYLAM BARBARA YOUNG 211 Water St, East Cambridge, MA 0…" at bounding box center [356, 183] width 140 height 30
copy span "211 Water St, East Cambridge,"
click at [33, 35] on div "Deliveries Providers Nash AI Analytics" at bounding box center [62, 71] width 125 height 78
click at [46, 44] on span "Deliveries" at bounding box center [35, 44] width 29 height 9
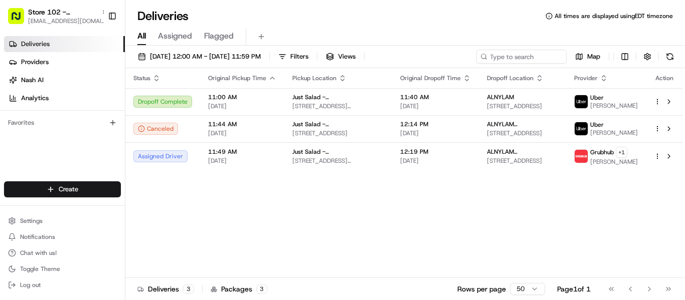
click at [489, 219] on div "Status Original Pickup Time Pickup Location Original Dropoff Time Dropoff Locat…" at bounding box center [404, 173] width 558 height 210
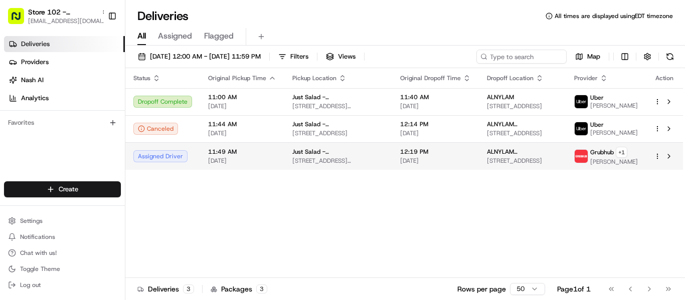
click at [526, 150] on span "ALNYLAM [PERSON_NAME]" at bounding box center [522, 152] width 71 height 8
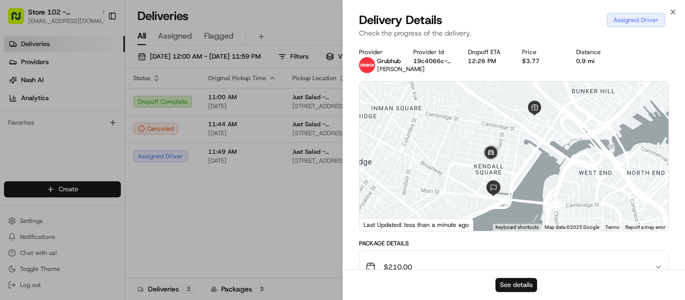
click at [519, 287] on button "See details" at bounding box center [516, 285] width 42 height 14
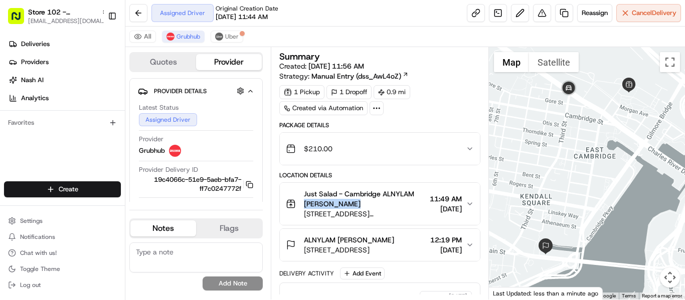
drag, startPoint x: 301, startPoint y: 204, endPoint x: 368, endPoint y: 203, distance: 66.7
click at [368, 203] on div "Just Salad - [GEOGRAPHIC_DATA] ALNYLAM [PERSON_NAME] [STREET_ADDRESS][PERSON_NA…" at bounding box center [356, 204] width 140 height 30
copy span "[PERSON_NAME]"
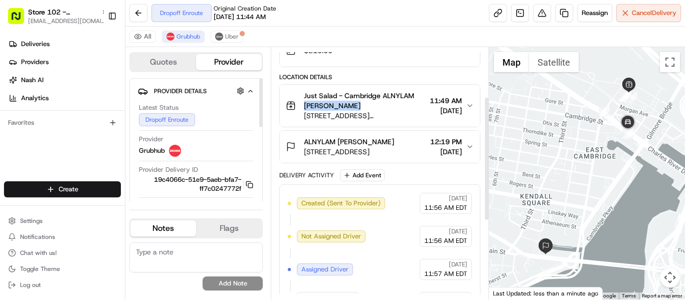
scroll to position [100, 0]
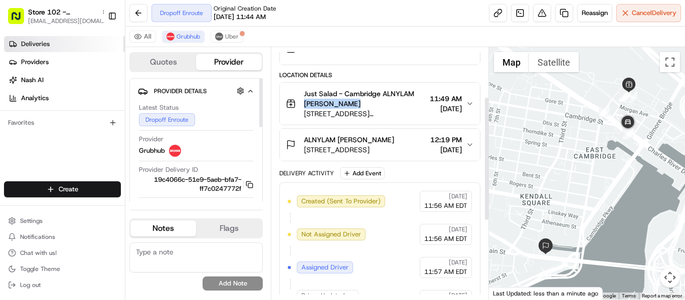
click at [42, 42] on span "Deliveries" at bounding box center [35, 44] width 29 height 9
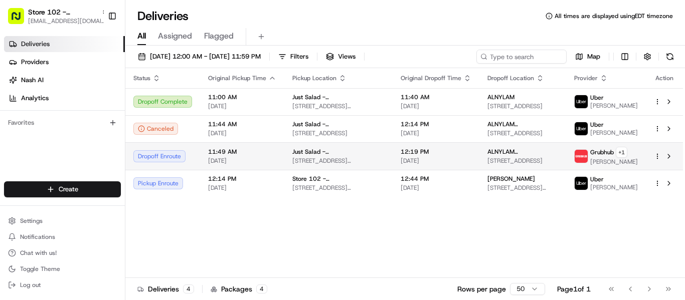
click at [526, 157] on span "[STREET_ADDRESS]" at bounding box center [522, 161] width 71 height 8
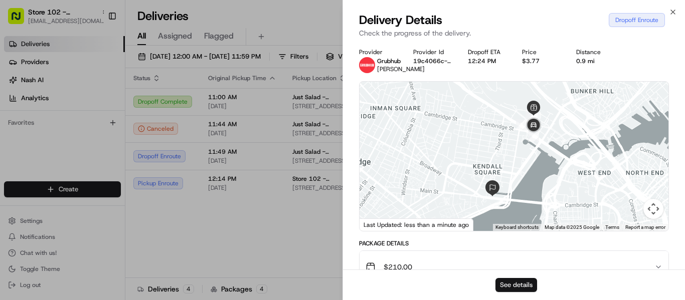
click at [511, 287] on button "See details" at bounding box center [516, 285] width 42 height 14
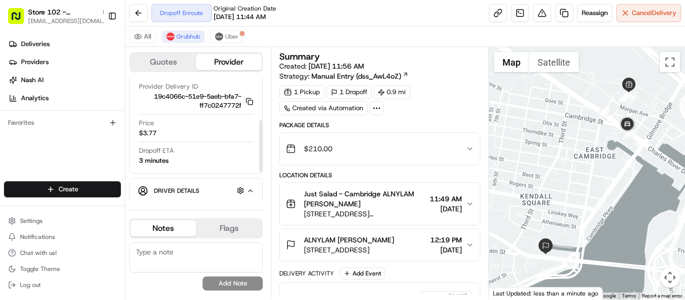
scroll to position [100, 0]
